Goal: Information Seeking & Learning: Learn about a topic

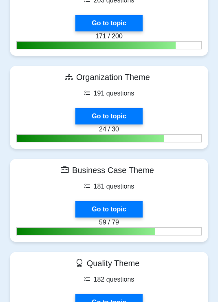
scroll to position [797, 0]
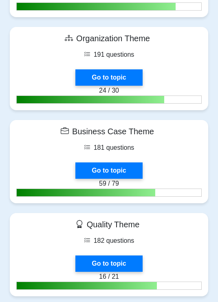
click at [129, 179] on link "Go to topic" at bounding box center [108, 170] width 67 height 16
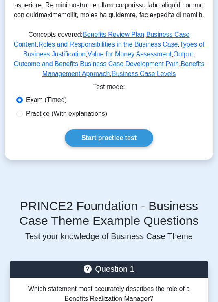
scroll to position [436, 0]
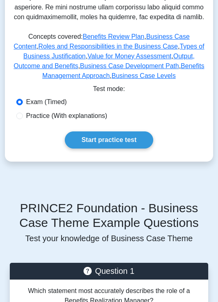
click at [137, 148] on link "Start practice test" at bounding box center [109, 139] width 89 height 17
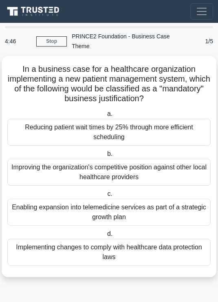
scroll to position [13, 0]
click at [171, 119] on div "Reducing patient wait times by 25% through more efficient scheduling" at bounding box center [109, 132] width 204 height 27
click at [106, 117] on input "a. Reducing patient wait times by 25% through more efficient scheduling" at bounding box center [106, 113] width 0 height 5
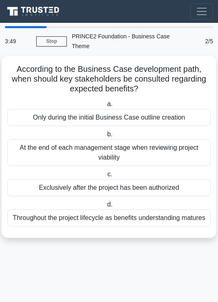
click at [175, 139] on div "At the end of each management stage when reviewing project viability" at bounding box center [109, 152] width 204 height 27
click at [106, 135] on input "b. At the end of each management stage when reviewing project viability" at bounding box center [106, 134] width 0 height 5
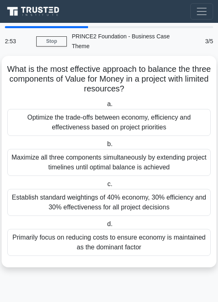
click at [167, 109] on div "Optimize the trade-offs between economy, efficiency and effectiveness based on …" at bounding box center [109, 122] width 204 height 27
click at [106, 103] on input "a. Optimize the trade-offs between economy, efficiency and effectiveness based …" at bounding box center [106, 104] width 0 height 5
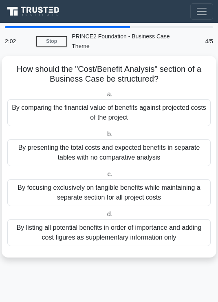
click at [150, 99] on div "By comparing the financial value of benefits against projected costs of the pro…" at bounding box center [109, 112] width 204 height 27
click at [106, 95] on input "a. By comparing the financial value of benefits against projected costs of the …" at bounding box center [106, 94] width 0 height 5
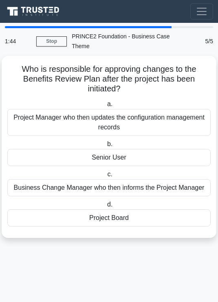
click at [165, 149] on div "Senior User" at bounding box center [109, 157] width 204 height 17
click at [106, 142] on input "b. Senior User" at bounding box center [106, 144] width 0 height 5
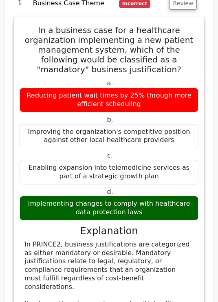
scroll to position [908, 0]
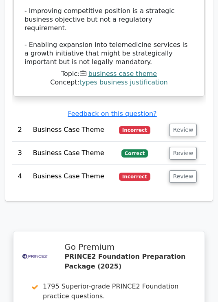
click at [190, 124] on button "Review" at bounding box center [183, 130] width 28 height 13
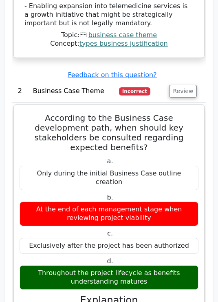
scroll to position [1379, 0]
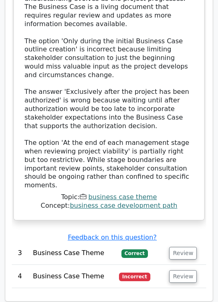
click at [186, 270] on button "Review" at bounding box center [183, 276] width 28 height 13
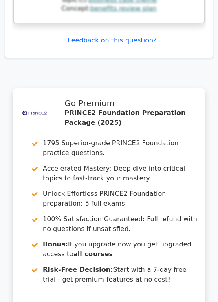
scroll to position [2968, 0]
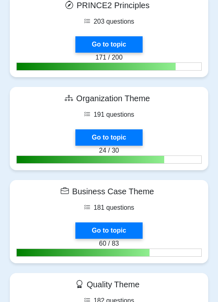
scroll to position [738, 0]
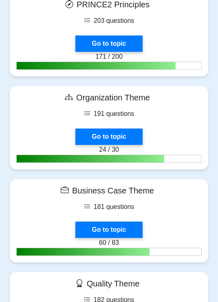
click at [130, 238] on link "Go to topic" at bounding box center [108, 229] width 67 height 16
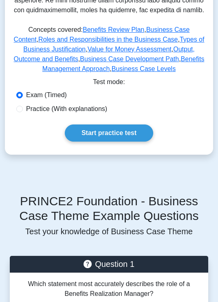
scroll to position [444, 0]
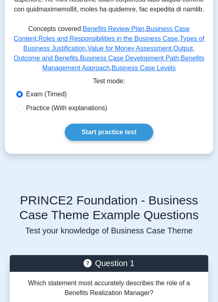
click at [134, 141] on link "Start practice test" at bounding box center [109, 132] width 89 height 17
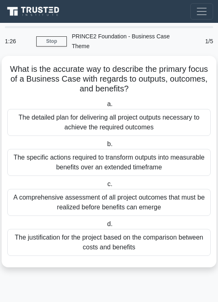
click at [158, 204] on div "A comprehensive assessment of all project outcomes that must be realized before…" at bounding box center [109, 202] width 204 height 27
click at [106, 187] on input "c. A comprehensive assessment of all project outcomes that must be realized bef…" at bounding box center [106, 183] width 0 height 5
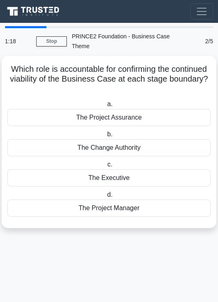
click at [148, 177] on div "The Executive" at bounding box center [109, 177] width 204 height 17
click at [106, 167] on input "c. The Executive" at bounding box center [106, 164] width 0 height 5
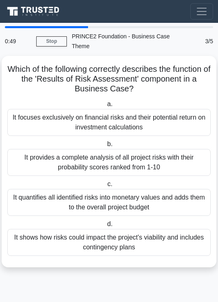
click at [177, 241] on div "It shows how risks could impact the project's viability and includes contingenc…" at bounding box center [109, 242] width 204 height 27
click at [106, 227] on input "d. It shows how risks could impact the project's viability and includes conting…" at bounding box center [106, 223] width 0 height 5
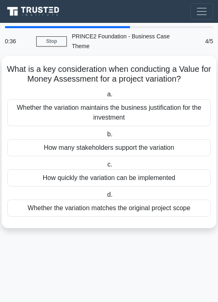
click at [164, 119] on div "Whether the variation maintains the business justification for the investment" at bounding box center [109, 112] width 204 height 27
click at [106, 97] on input "a. Whether the variation maintains the business justification for the investment" at bounding box center [106, 94] width 0 height 5
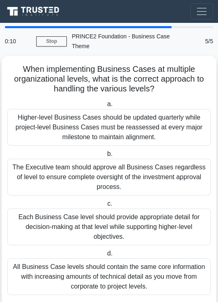
click at [174, 133] on div "Higher-level Business Cases should be updated quarterly while project-level Bus…" at bounding box center [109, 127] width 204 height 37
click at [106, 107] on input "a. Higher-level Business Cases should be updated quarterly while project-level …" at bounding box center [106, 104] width 0 height 5
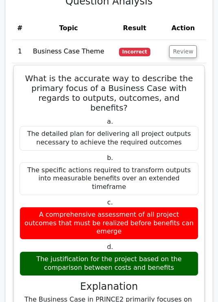
scroll to position [881, 0]
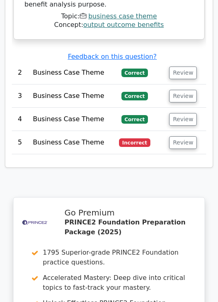
click at [187, 137] on button "Review" at bounding box center [183, 143] width 28 height 13
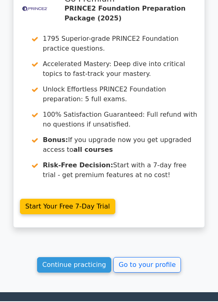
scroll to position [2214, 0]
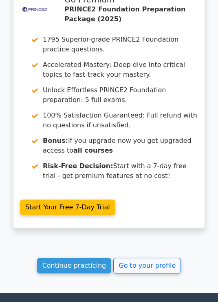
click at [89, 258] on link "Continue practicing" at bounding box center [74, 265] width 75 height 15
click at [93, 258] on link "Continue practicing" at bounding box center [74, 265] width 75 height 15
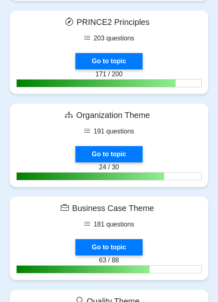
scroll to position [728, 0]
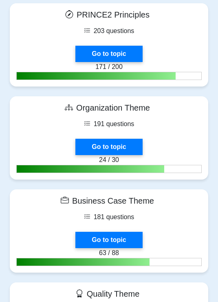
click at [129, 248] on link "Go to topic" at bounding box center [108, 240] width 67 height 16
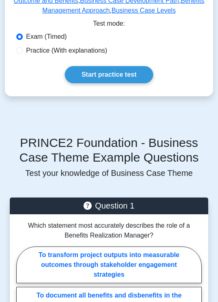
scroll to position [505, 0]
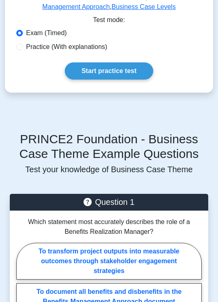
click at [126, 80] on link "Start practice test" at bounding box center [109, 71] width 89 height 17
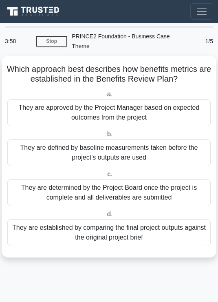
click at [156, 119] on div "They are approved by the Project Manager based on expected outcomes from the pr…" at bounding box center [109, 112] width 204 height 27
click at [106, 97] on input "a. They are approved by the Project Manager based on expected outcomes from the…" at bounding box center [106, 94] width 0 height 5
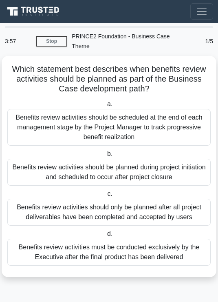
click at [159, 122] on div "Benefits review activities should be scheduled at the end of each management st…" at bounding box center [109, 127] width 204 height 37
click at [106, 107] on input "a. Benefits review activities should be scheduled at the end of each management…" at bounding box center [106, 104] width 0 height 5
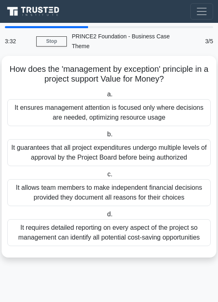
scroll to position [13, 0]
click at [189, 139] on div "It guarantees that all project expenditures undergo multiple levels of approval…" at bounding box center [109, 152] width 204 height 27
click at [106, 133] on input "b. It guarantees that all project expenditures undergo multiple levels of appro…" at bounding box center [106, 134] width 0 height 5
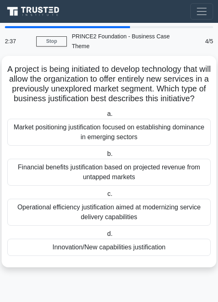
click at [155, 241] on div "Innovation/New capabilities justification" at bounding box center [109, 247] width 204 height 17
click at [106, 237] on input "d. Innovation/New capabilities justification" at bounding box center [106, 233] width 0 height 5
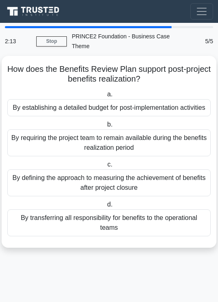
click at [166, 179] on div "By defining the approach to measuring the achievement of benefits after project…" at bounding box center [109, 182] width 204 height 27
click at [106, 167] on input "c. By defining the approach to measuring the achievement of benefits after proj…" at bounding box center [106, 164] width 0 height 5
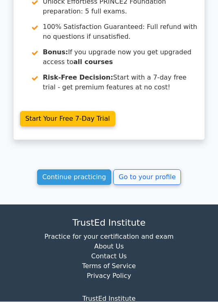
scroll to position [1660, 0]
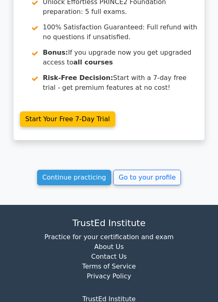
click at [95, 170] on link "Continue practicing" at bounding box center [74, 177] width 75 height 15
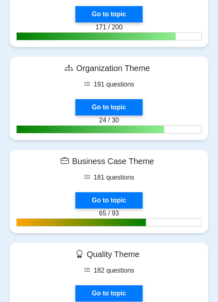
scroll to position [768, 0]
click at [129, 208] on link "Go to topic" at bounding box center [108, 200] width 67 height 16
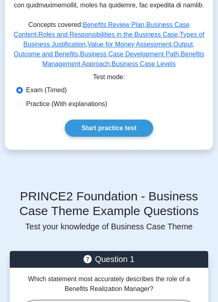
scroll to position [448, 0]
click at [136, 28] on link "Benefits Review Plan" at bounding box center [114, 24] width 62 height 7
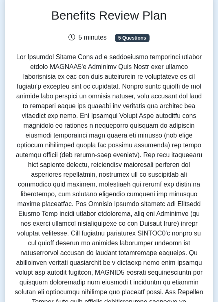
scroll to position [55, 0]
